Goal: Check status: Check status

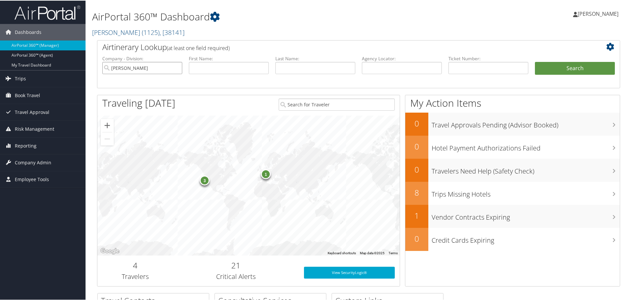
click at [174, 66] on input "Marquardt" at bounding box center [142, 67] width 80 height 12
click at [283, 66] on input "text" at bounding box center [315, 67] width 80 height 12
click at [137, 67] on input "search" at bounding box center [142, 67] width 80 height 12
click at [26, 78] on link "Trips" at bounding box center [42, 78] width 85 height 16
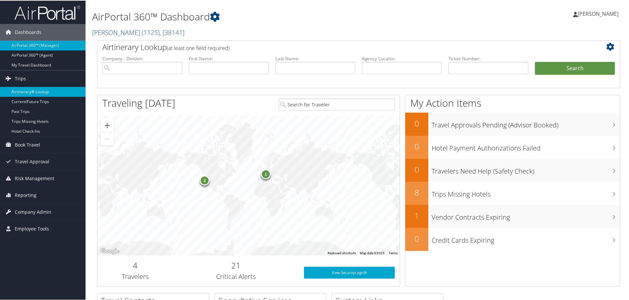
click at [33, 92] on link "Airtinerary® Lookup" at bounding box center [42, 91] width 85 height 10
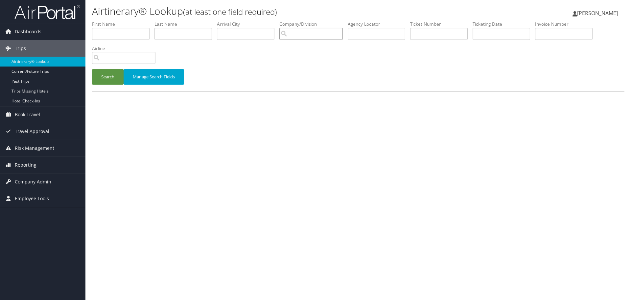
click at [306, 34] on input "search" at bounding box center [310, 34] width 63 height 12
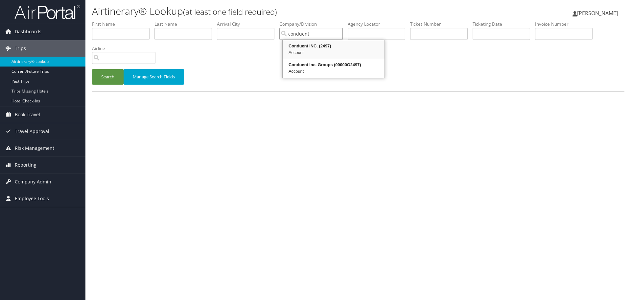
click at [315, 51] on div "Account" at bounding box center [334, 52] width 100 height 7
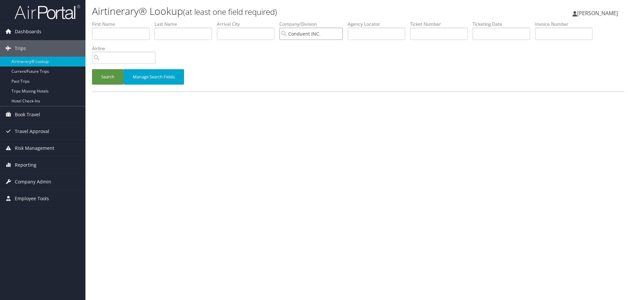
type input "Conduent INC."
click at [168, 32] on input "text" at bounding box center [184, 34] width 58 height 12
type input "mcdaniel"
click at [102, 37] on input "text" at bounding box center [121, 34] width 58 height 12
type input "michael"
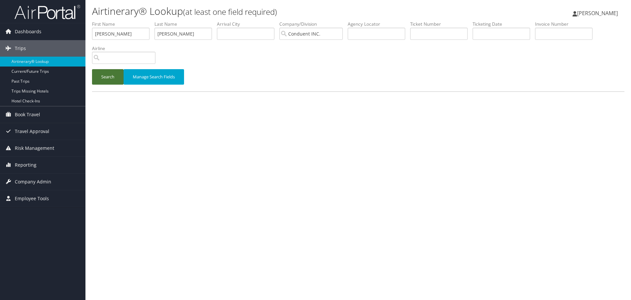
click at [103, 77] on button "Search" at bounding box center [108, 76] width 32 height 15
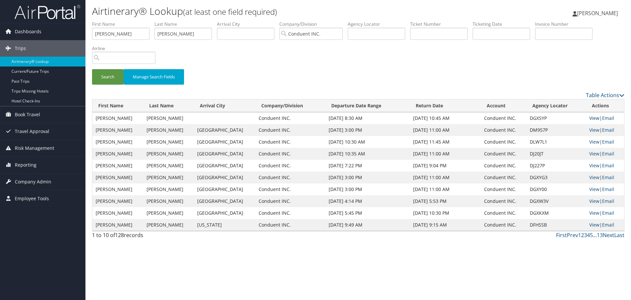
click at [593, 120] on link "View" at bounding box center [595, 118] width 10 height 6
click at [590, 130] on link "View" at bounding box center [595, 130] width 10 height 6
click at [592, 141] on link "View" at bounding box center [595, 141] width 10 height 6
click at [590, 153] on link "View" at bounding box center [595, 153] width 10 height 6
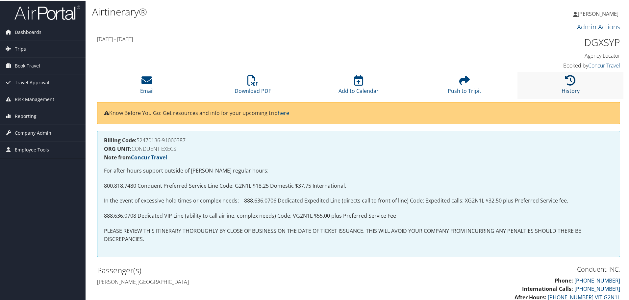
click at [567, 82] on icon at bounding box center [570, 79] width 11 height 11
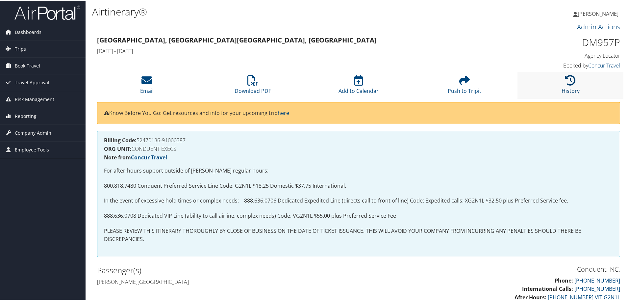
click at [566, 81] on icon at bounding box center [570, 79] width 11 height 11
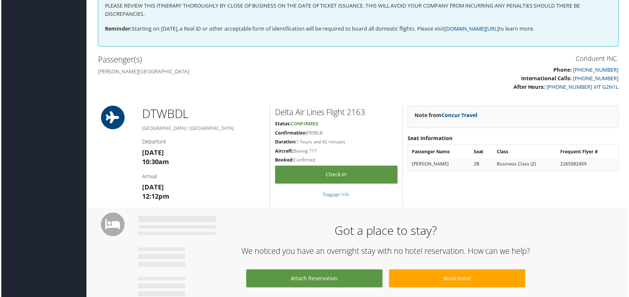
scroll to position [164, 0]
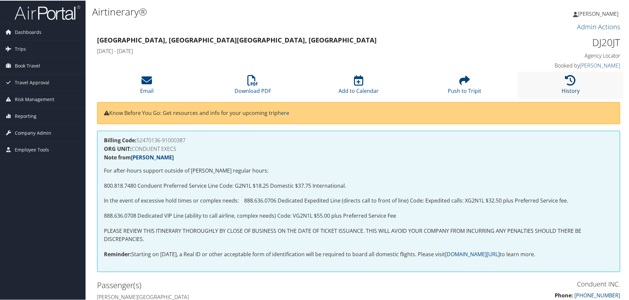
click at [565, 78] on icon at bounding box center [570, 79] width 11 height 11
